Goal: Check status: Check status

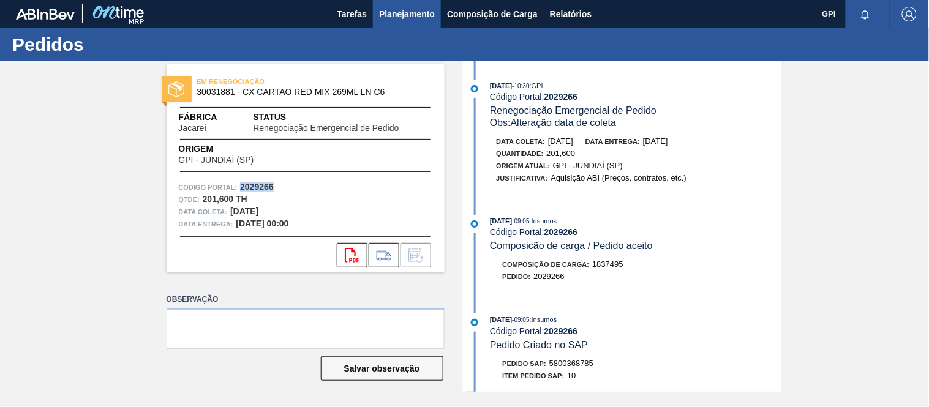
click at [423, 16] on span "Planejamento" at bounding box center [407, 14] width 56 height 15
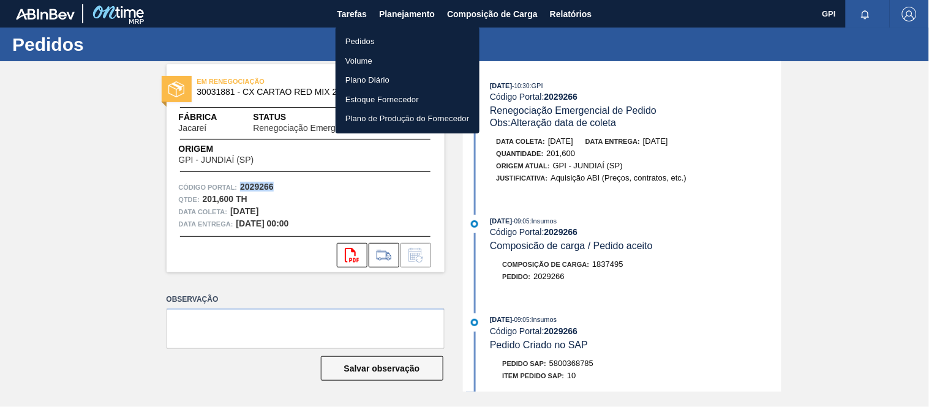
click at [380, 34] on li "Pedidos" at bounding box center [408, 42] width 144 height 20
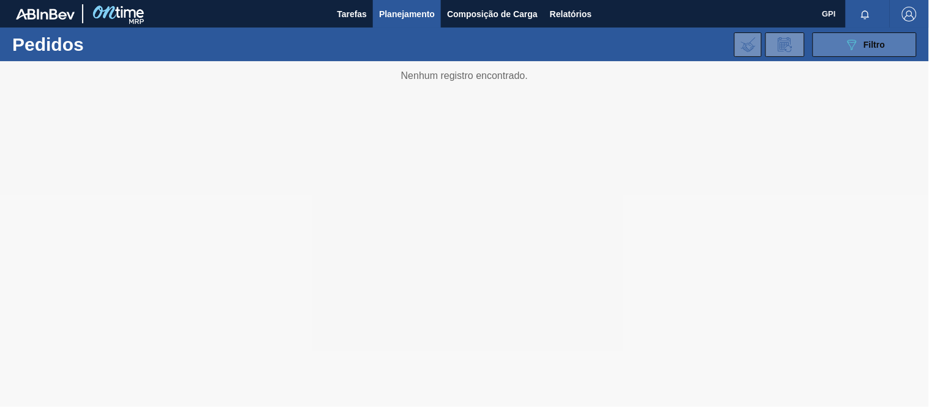
click at [847, 43] on icon "089F7B8B-B2A5-4AFE-B5C0-19BA573D28AC" at bounding box center [852, 44] width 15 height 15
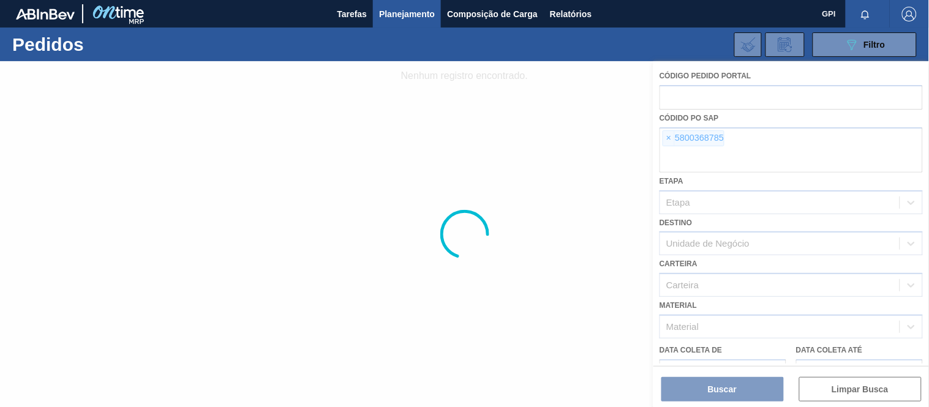
click at [671, 138] on div at bounding box center [464, 234] width 929 height 346
click at [670, 137] on div at bounding box center [464, 234] width 929 height 346
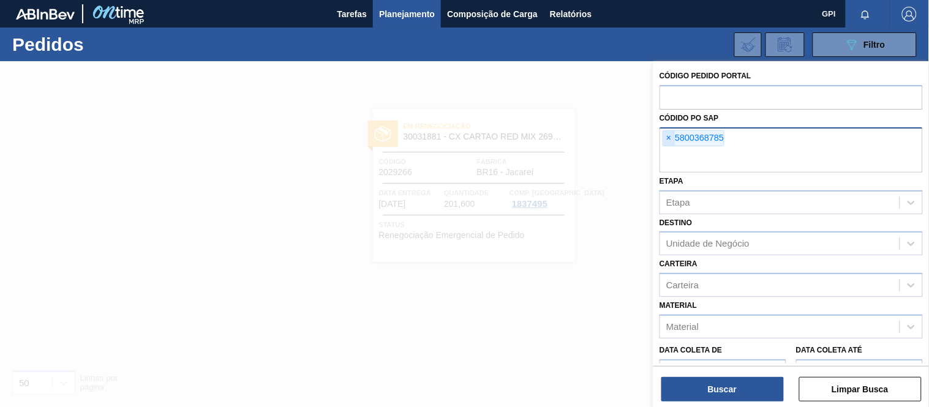
click at [665, 134] on span "×" at bounding box center [669, 138] width 12 height 15
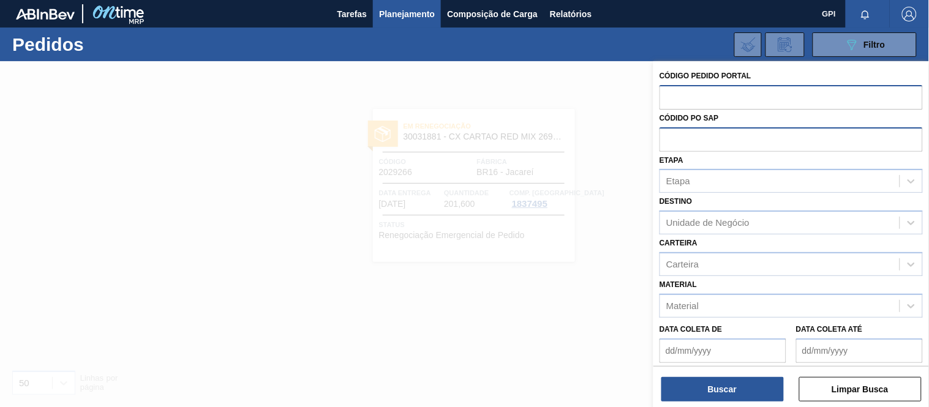
click at [674, 88] on input "text" at bounding box center [791, 96] width 263 height 23
paste input "2032542"
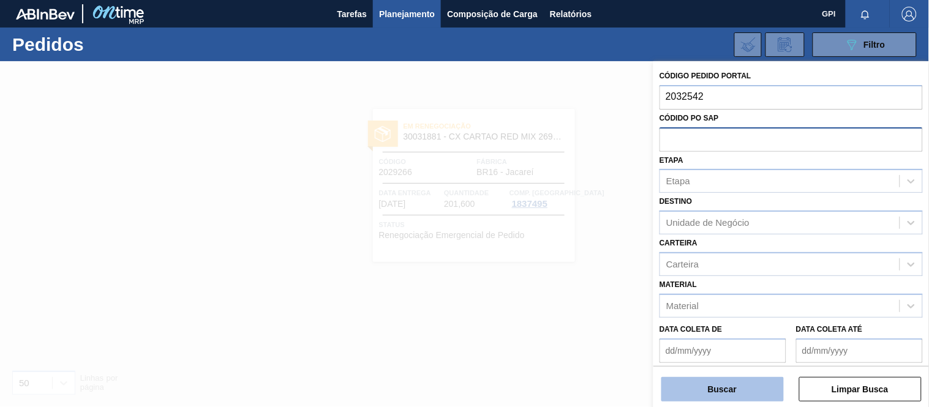
type input "2032542"
click at [746, 390] on button "Buscar" at bounding box center [723, 389] width 123 height 25
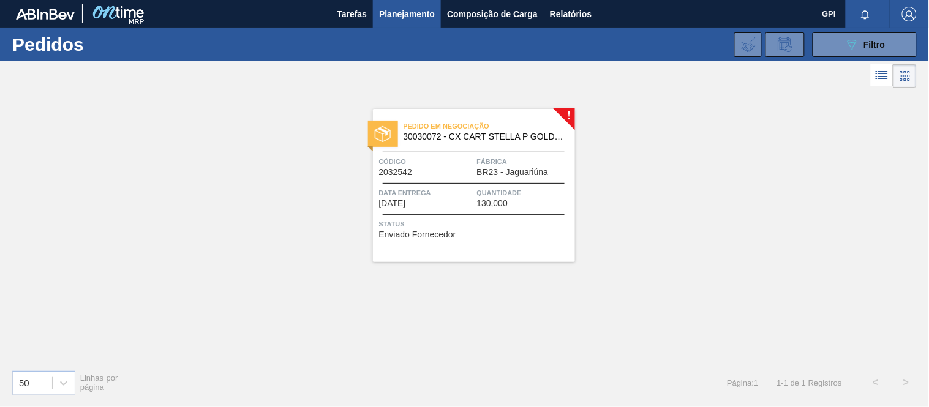
click at [447, 172] on div "Código 2032542" at bounding box center [426, 166] width 95 height 21
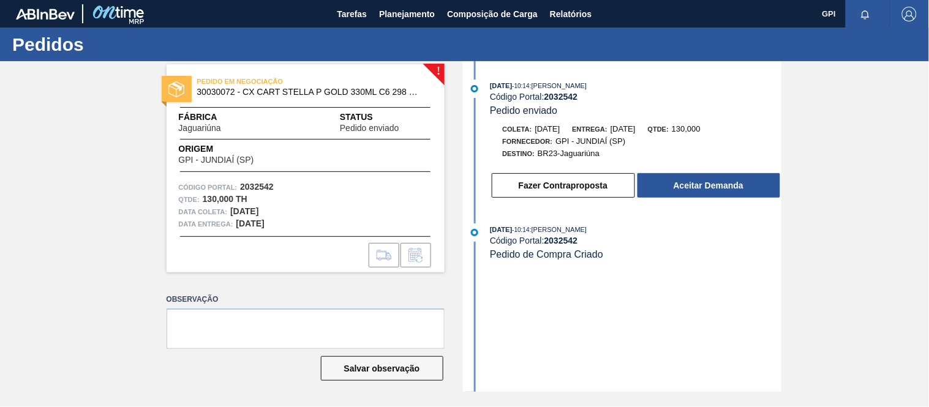
click at [221, 90] on span "30030072 - CX CART STELLA P GOLD 330ML C6 298 NIV23" at bounding box center [308, 92] width 222 height 9
copy span "30030072"
click at [265, 182] on strong "2032542" at bounding box center [257, 187] width 34 height 10
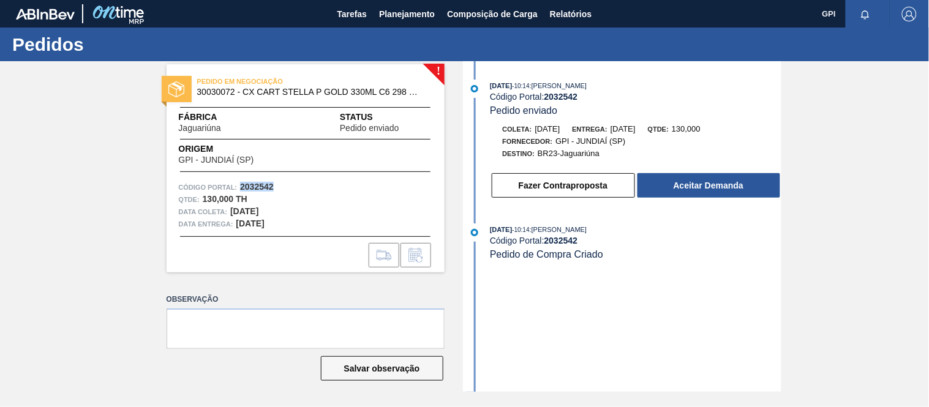
copy strong "2032542"
click at [260, 182] on strong "2032542" at bounding box center [257, 187] width 34 height 10
click at [602, 350] on div "[DATE] 10:14 : [PERSON_NAME] Código Portal: 2032542 Pedido enviado Coleta: [DAT…" at bounding box center [623, 226] width 315 height 331
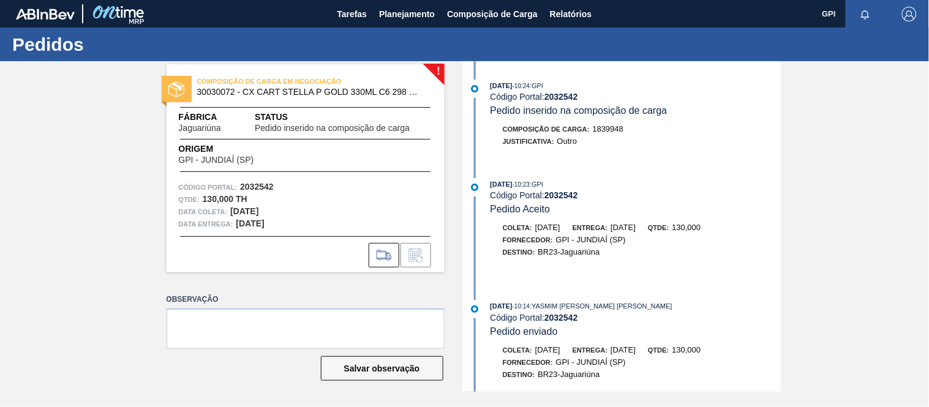
click at [346, 222] on div "Data entrega: 19/09/2025" at bounding box center [306, 224] width 254 height 12
